Goal: Task Accomplishment & Management: Manage account settings

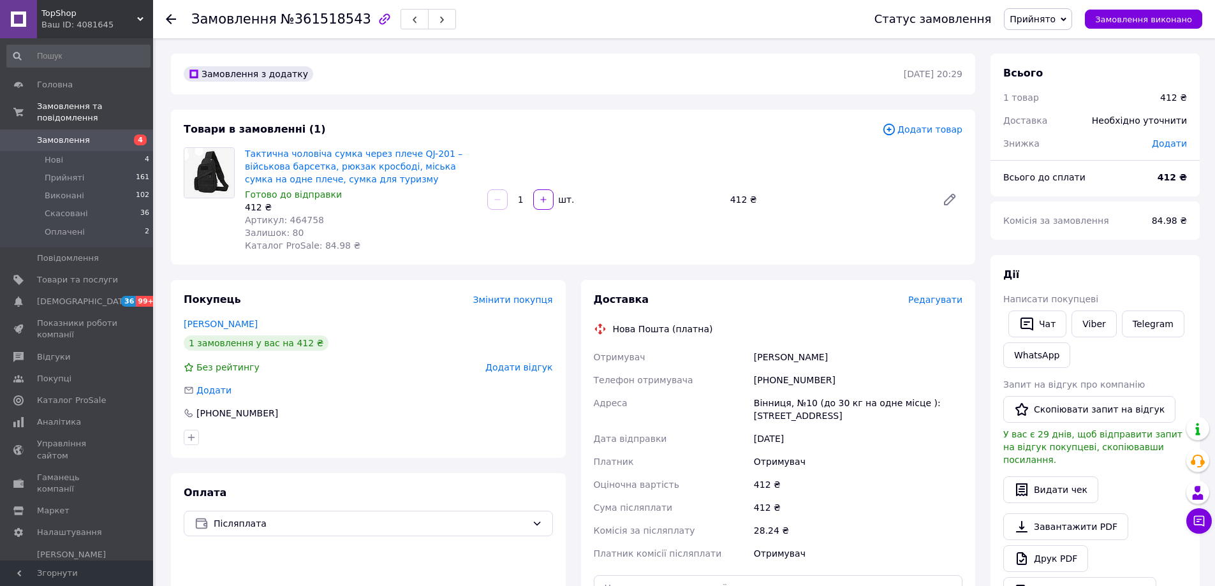
click at [113, 135] on span "Замовлення" at bounding box center [77, 140] width 81 height 11
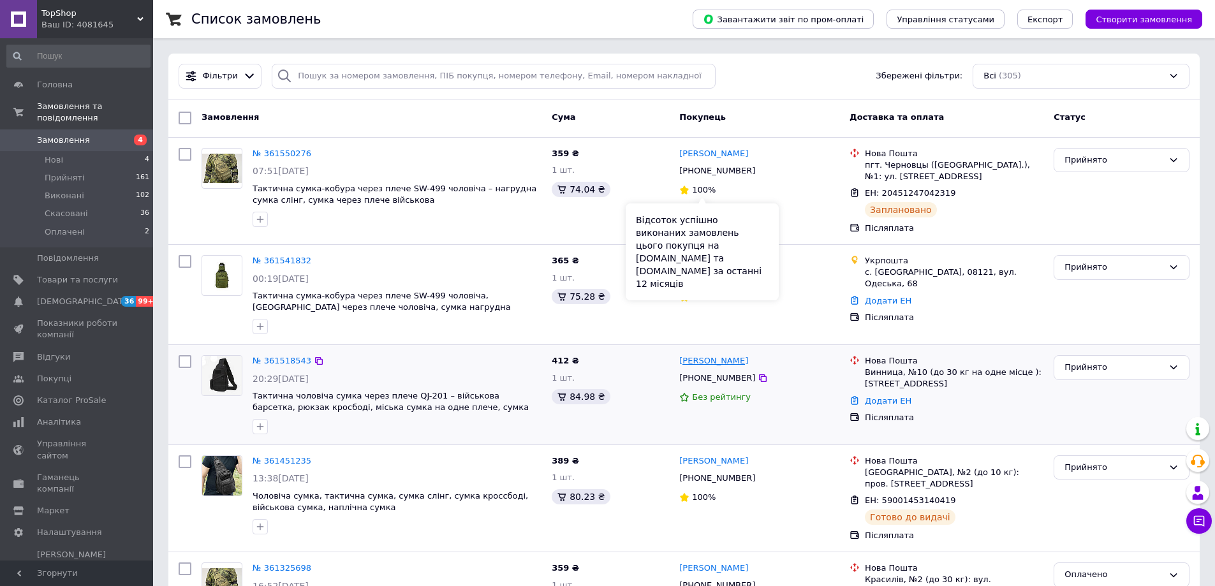
scroll to position [128, 0]
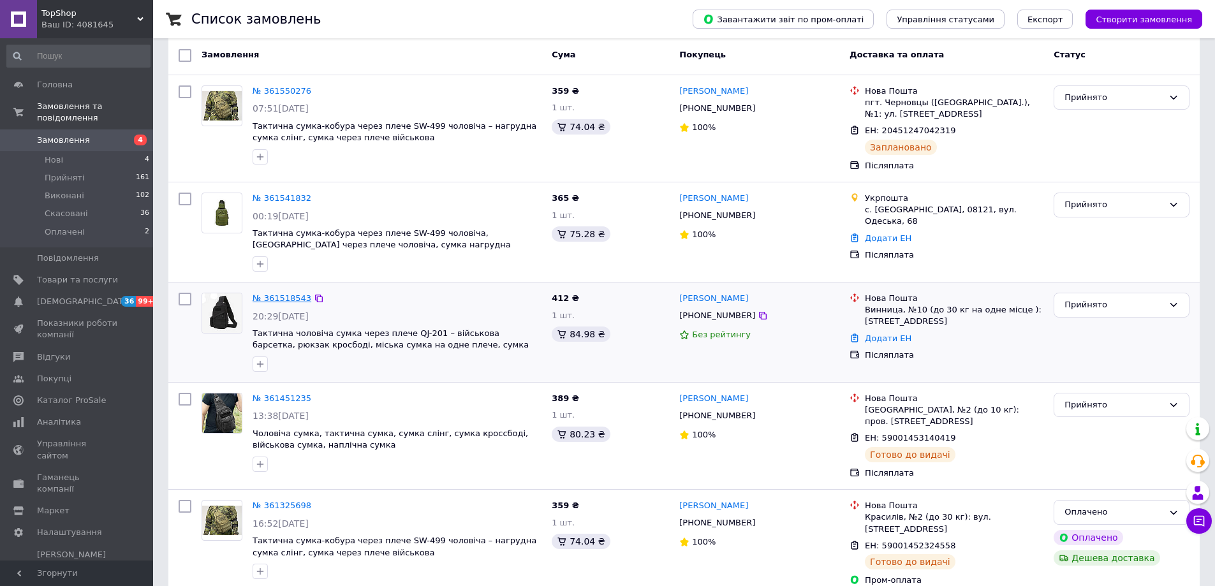
click at [271, 299] on link "№ 361518543" at bounding box center [282, 298] width 59 height 10
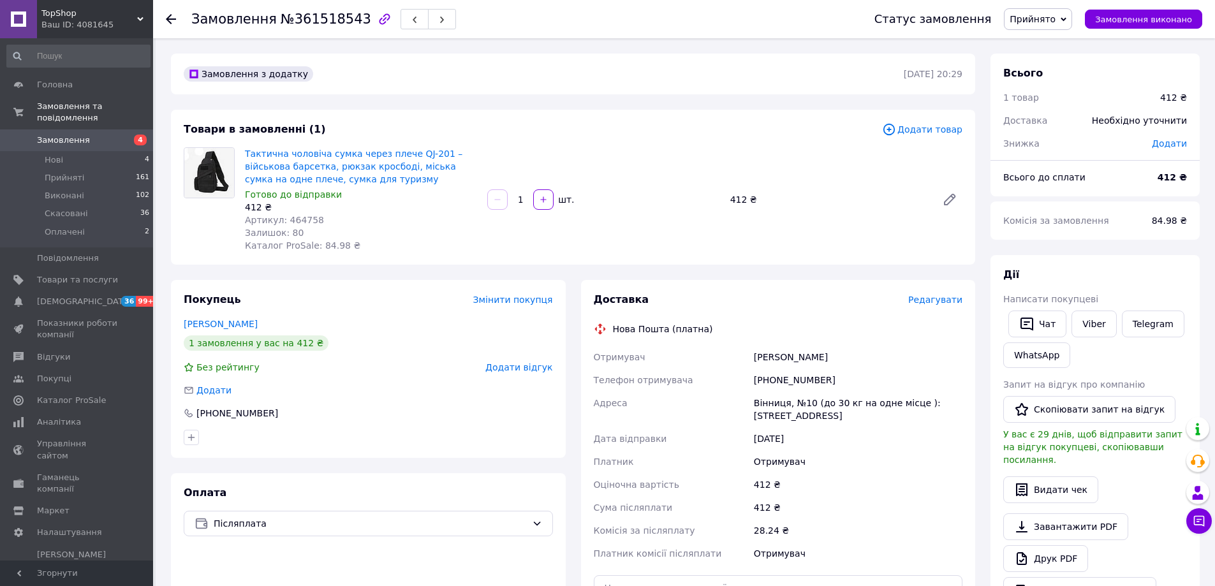
click at [89, 135] on span "Замовлення" at bounding box center [77, 140] width 81 height 11
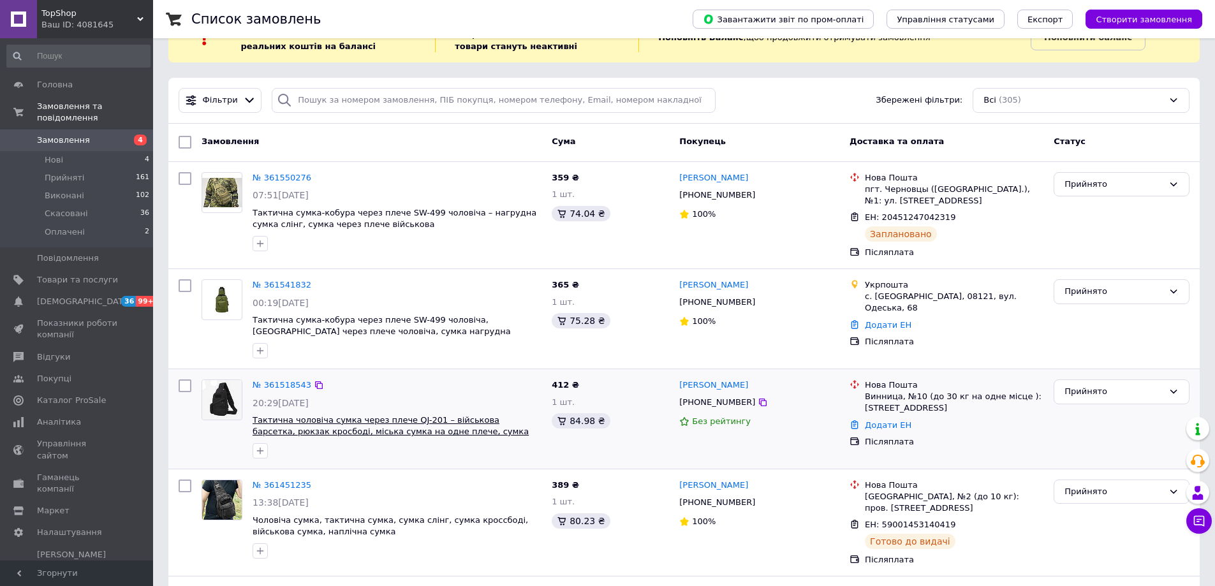
scroll to position [64, 0]
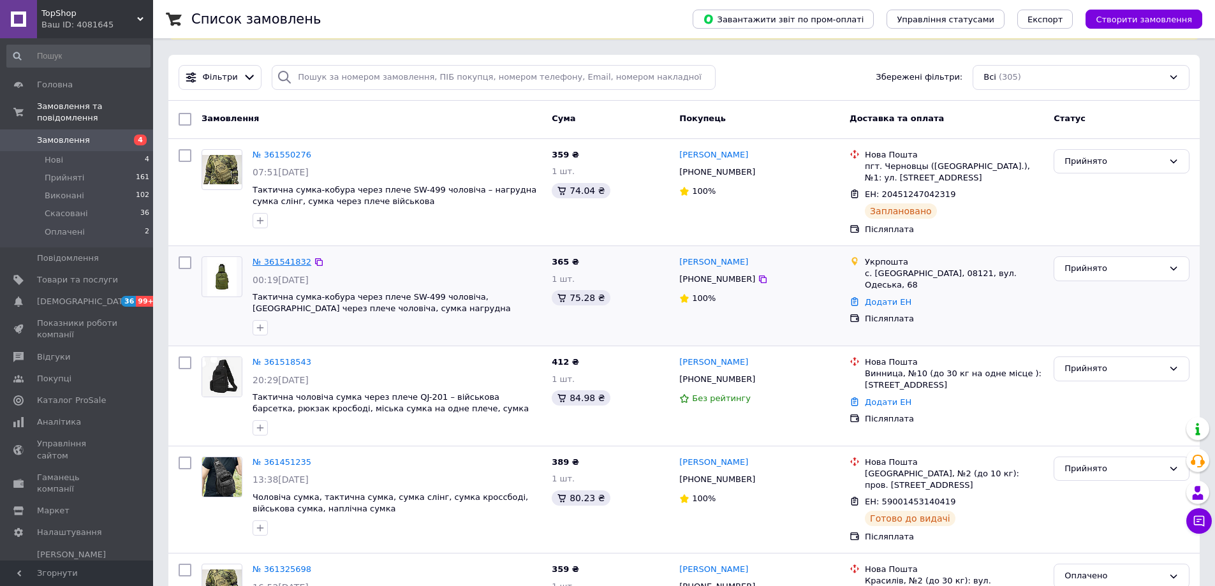
click at [277, 260] on link "№ 361541832" at bounding box center [282, 262] width 59 height 10
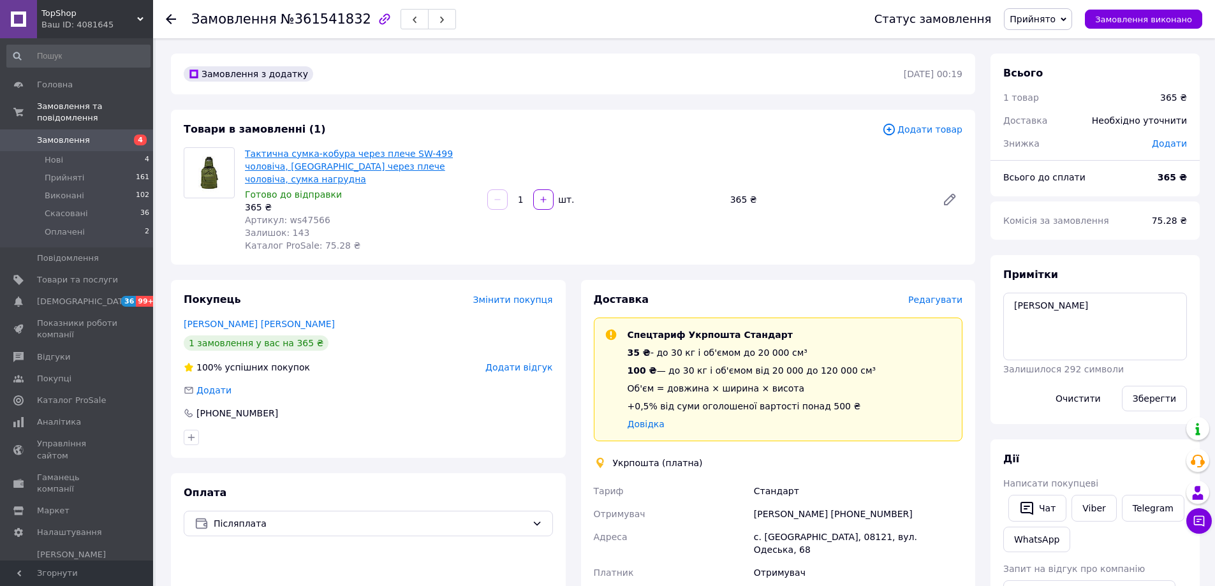
click at [361, 168] on link "Тактична сумка-кобура через плече SW-499 чоловіча, Сумка через плече чоловіча, …" at bounding box center [349, 167] width 208 height 36
click at [81, 135] on span "Замовлення" at bounding box center [63, 140] width 53 height 11
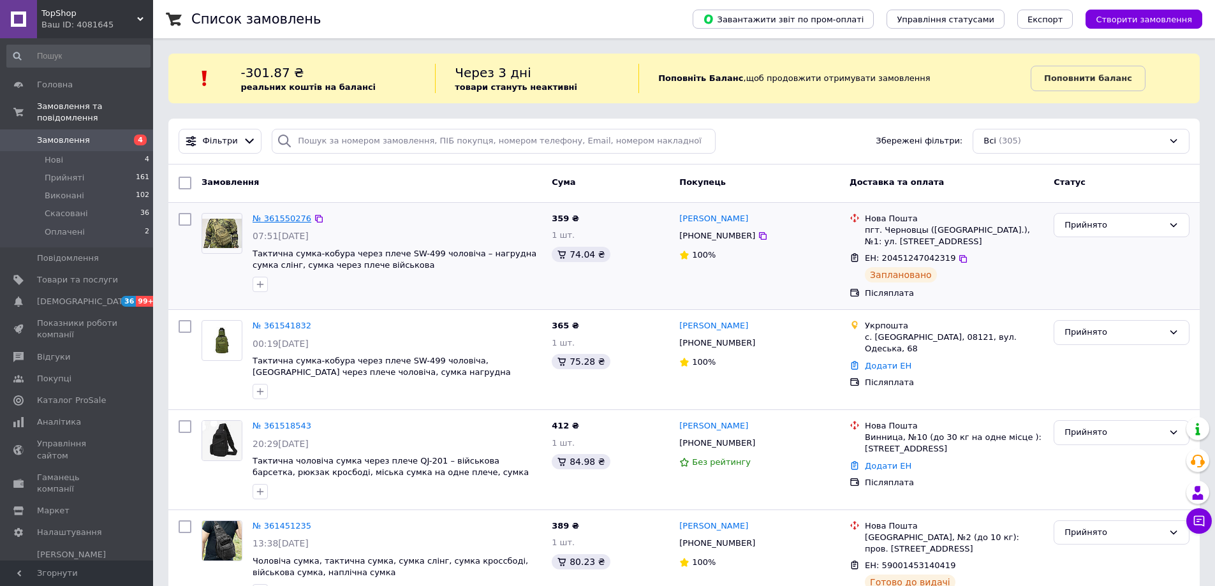
click at [281, 218] on link "№ 361550276" at bounding box center [282, 219] width 59 height 10
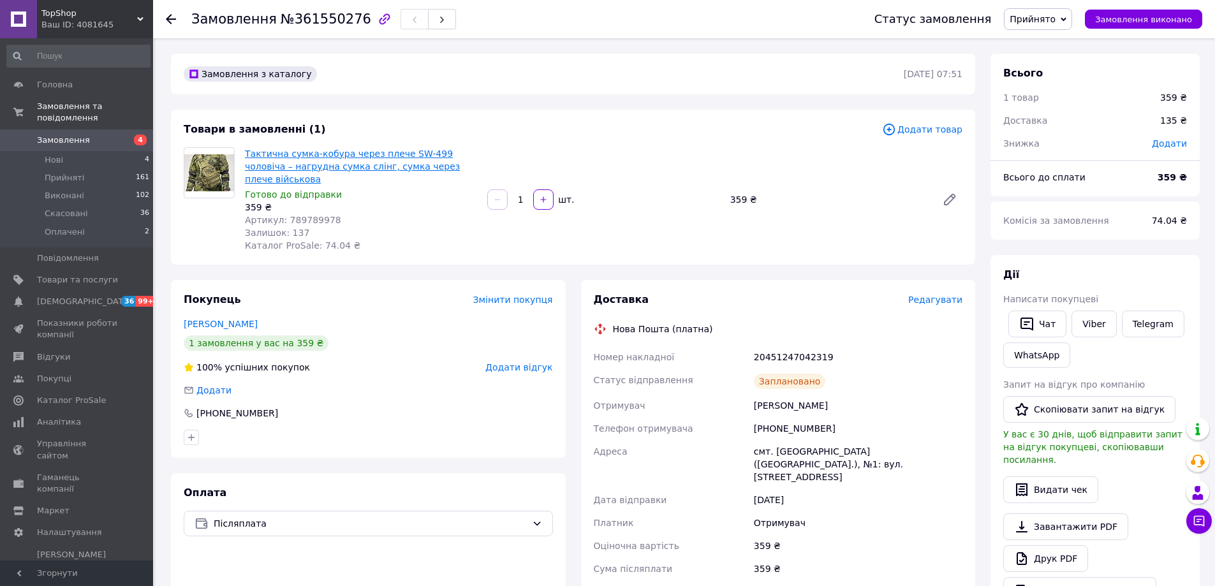
click at [286, 163] on link "Тактична сумка-кобура через плече SW-499 чоловіча – нагрудна сумка слінг, сумка…" at bounding box center [352, 167] width 215 height 36
click at [205, 319] on link "Політанський Саша" at bounding box center [221, 324] width 74 height 10
click at [103, 135] on span "Замовлення" at bounding box center [77, 140] width 81 height 11
